Goal: Check status

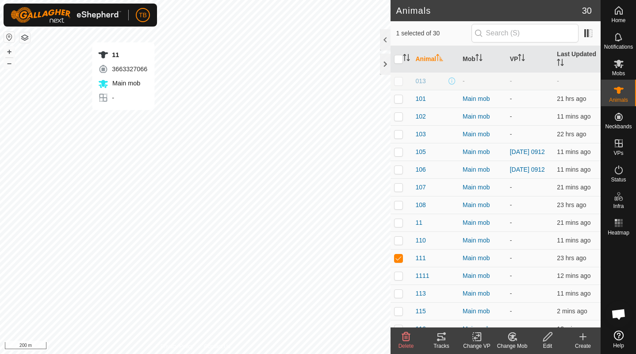
checkbox input "true"
checkbox input "false"
checkbox input "true"
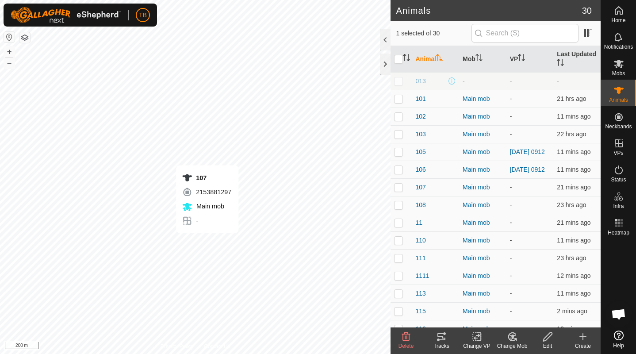
checkbox input "false"
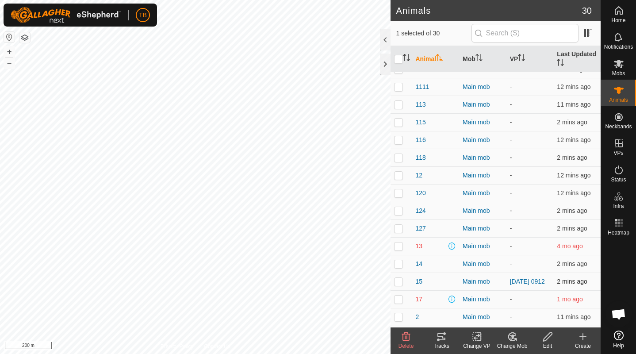
scroll to position [167, 0]
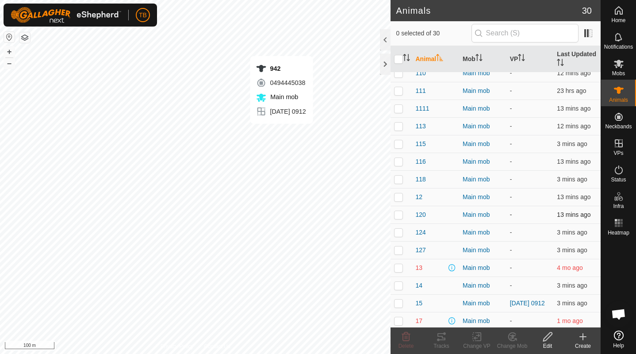
checkbox input "true"
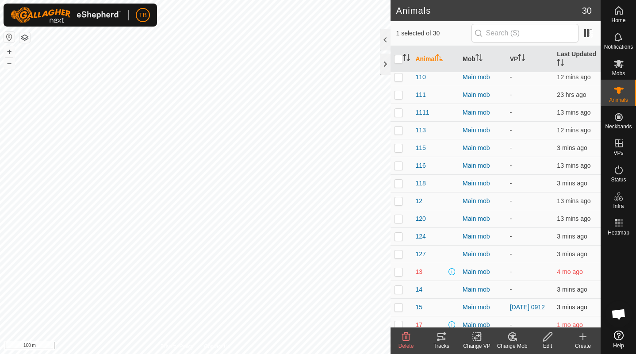
scroll to position [158, 0]
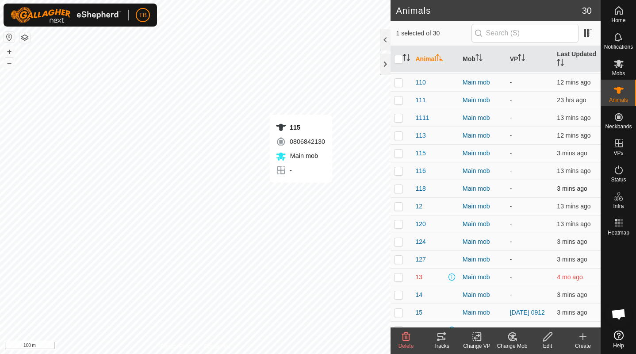
checkbox input "true"
checkbox input "false"
